Goal: Submit feedback/report problem

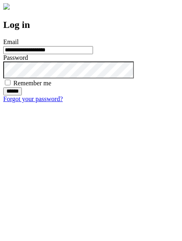
click at [22, 95] on input "******" at bounding box center [12, 91] width 19 height 8
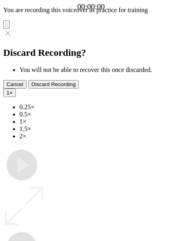
type input "**********"
